Goal: Find specific page/section: Find specific page/section

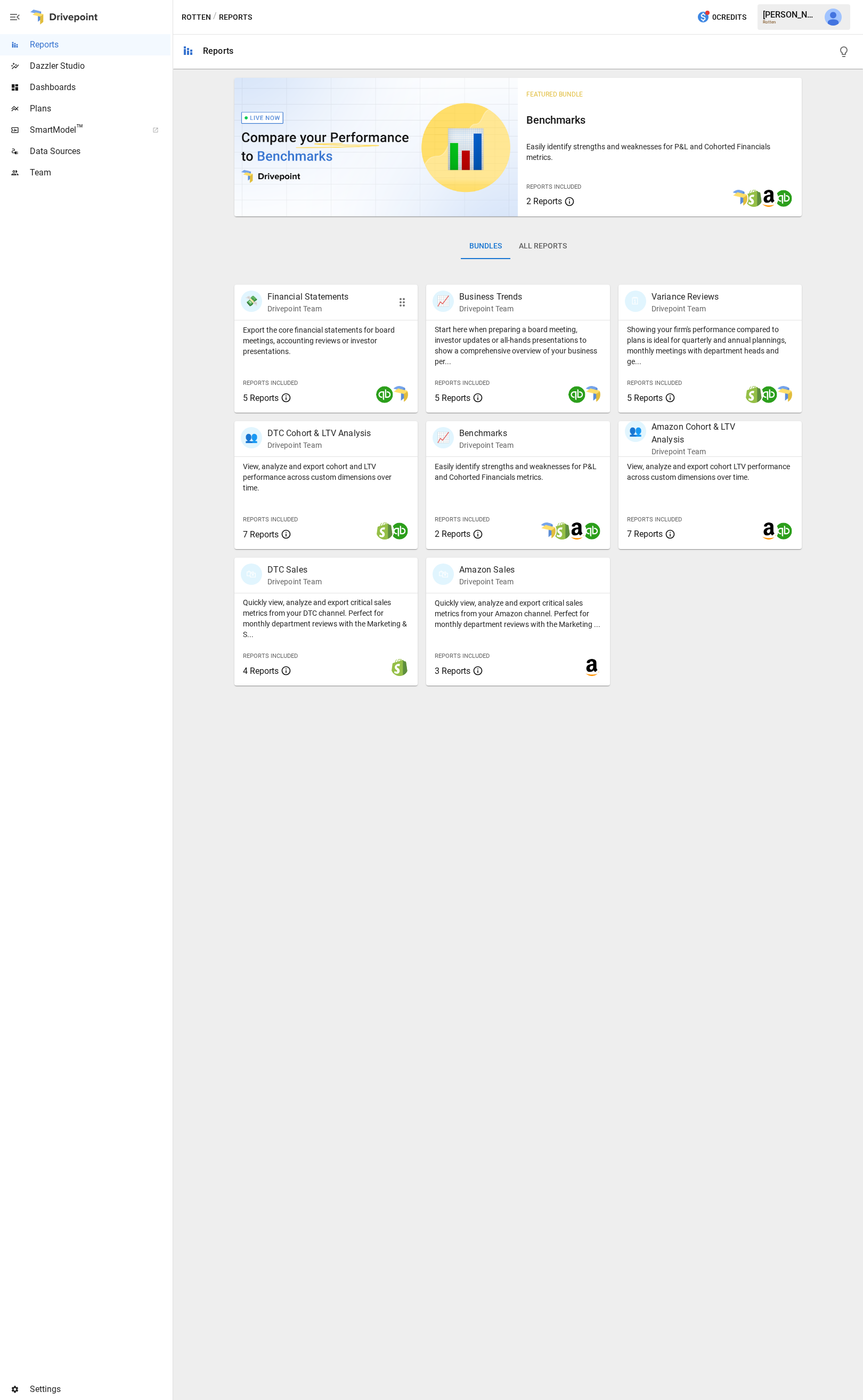
click at [299, 299] on p "Financial Statements" at bounding box center [308, 297] width 82 height 13
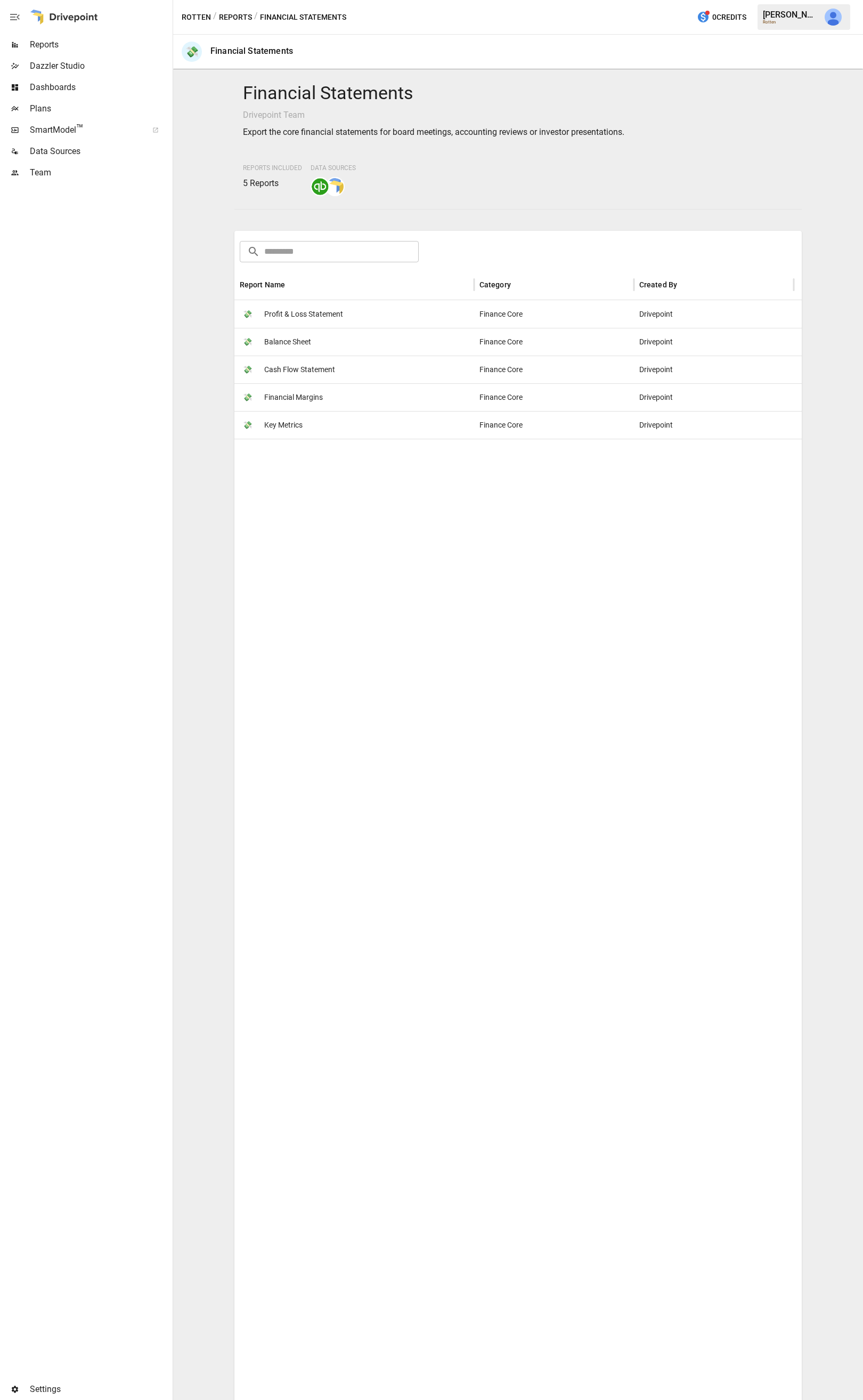
click at [305, 306] on span "Profit & Loss Statement" at bounding box center [303, 314] width 79 height 27
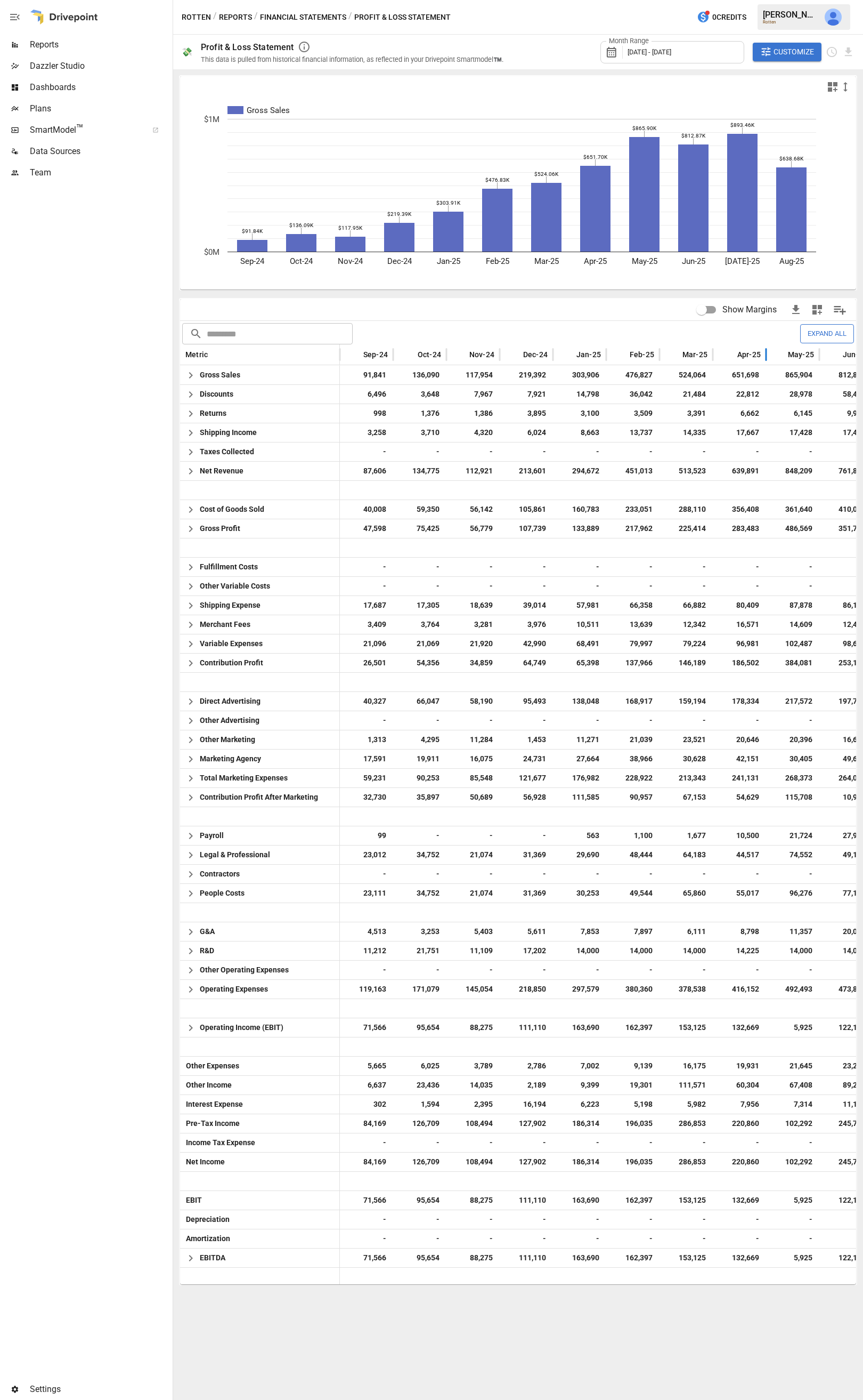
click at [734, 347] on div at bounding box center [729, 354] width 15 height 15
